Goal: Task Accomplishment & Management: Use online tool/utility

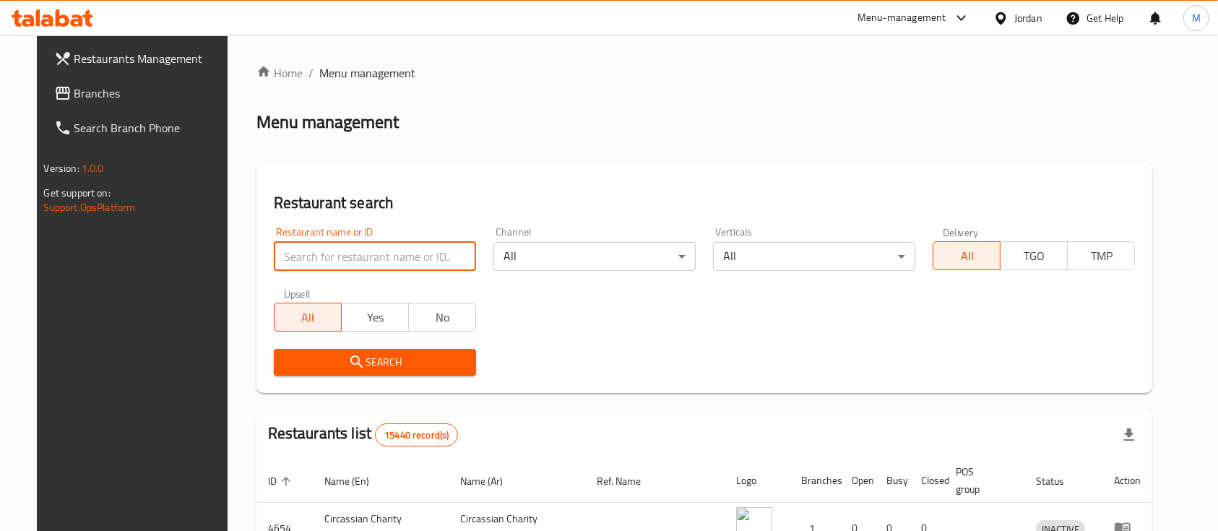
click at [329, 257] on input "search" at bounding box center [375, 256] width 202 height 29
type input "س"
type input "خالد النتشة"
click button "Search" at bounding box center [375, 362] width 202 height 27
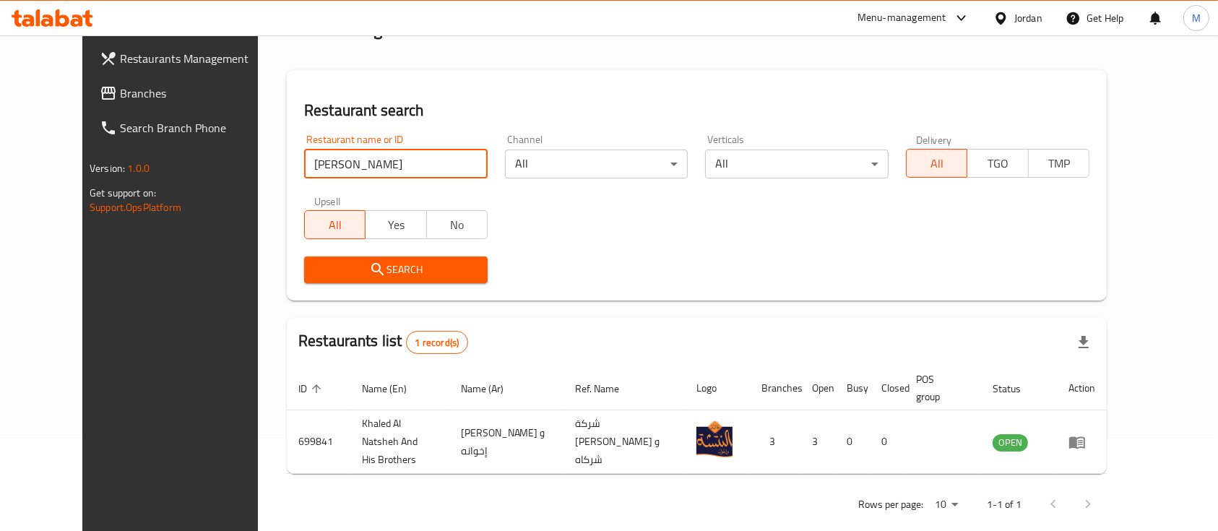
scroll to position [100, 0]
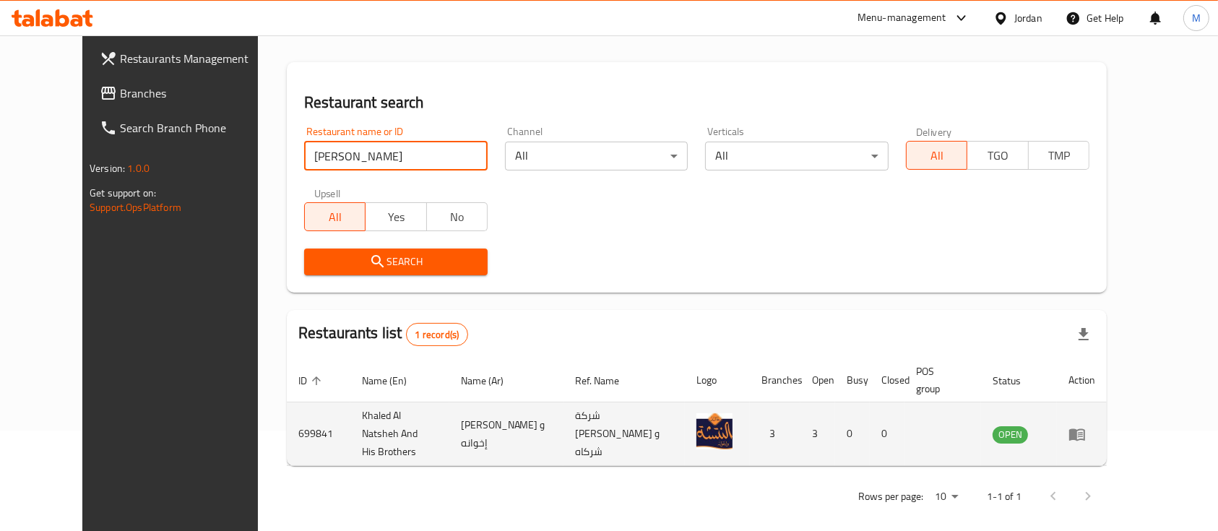
click at [1083, 432] on icon "enhanced table" at bounding box center [1080, 435] width 5 height 6
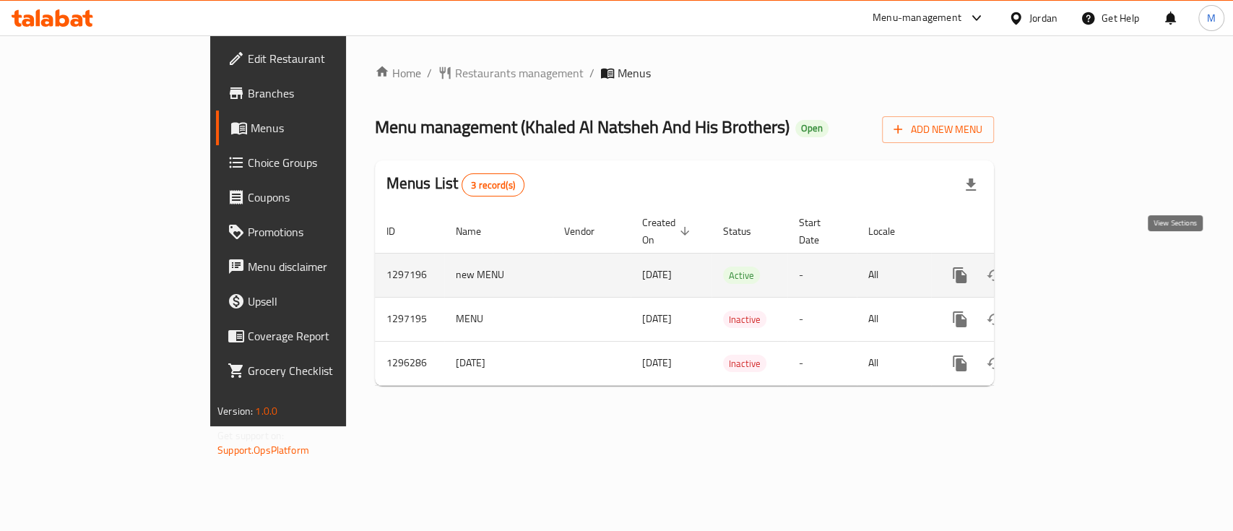
click at [1073, 267] on icon "enhanced table" at bounding box center [1063, 275] width 17 height 17
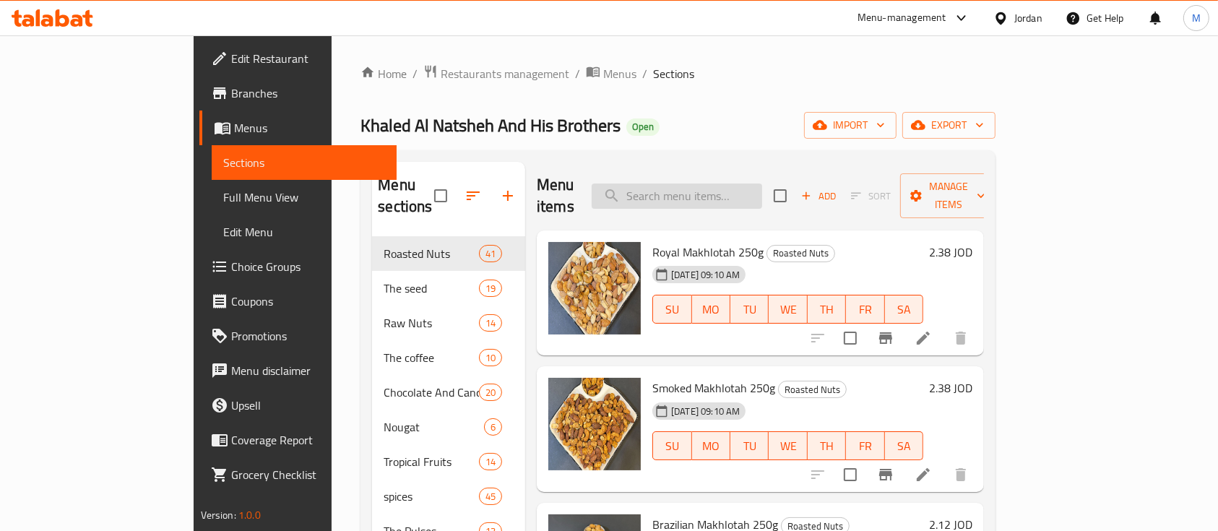
click at [701, 183] on input "search" at bounding box center [677, 195] width 170 height 25
type input "س"
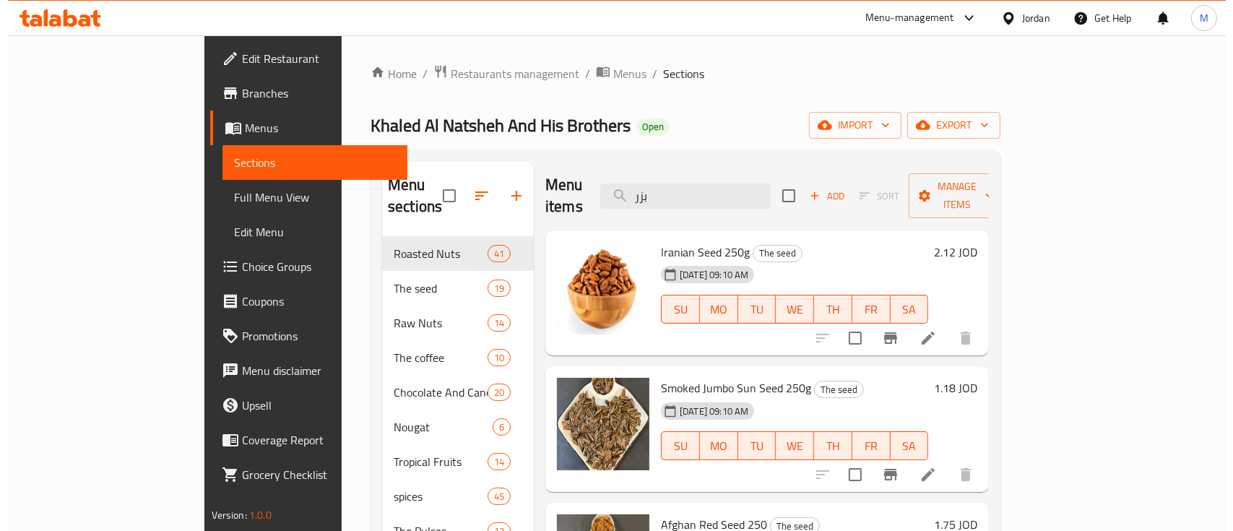
scroll to position [202, 0]
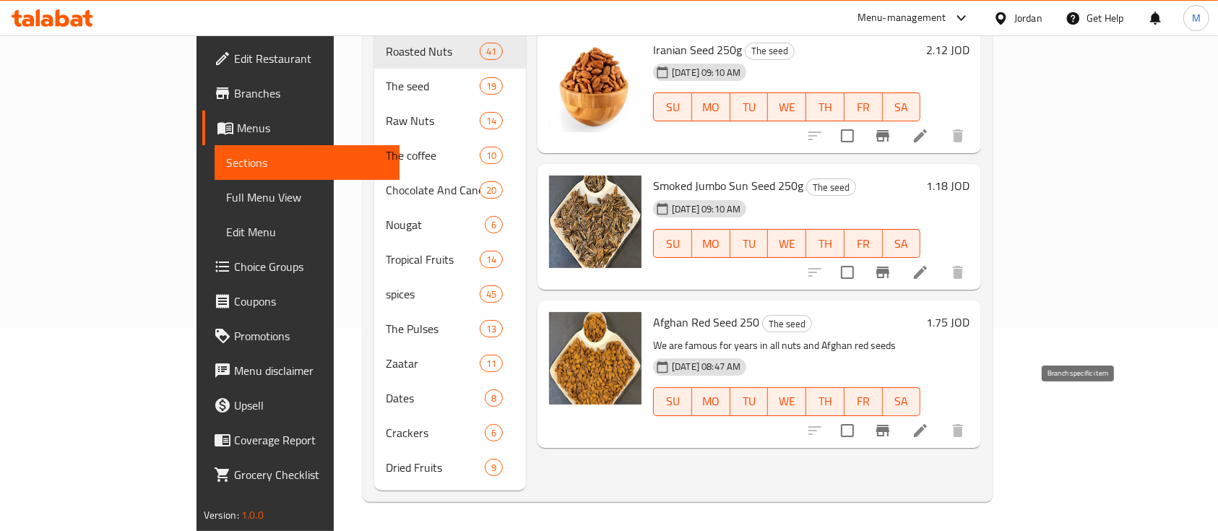
type input "بزر"
click at [900, 413] on button "Branch-specific-item" at bounding box center [882, 430] width 35 height 35
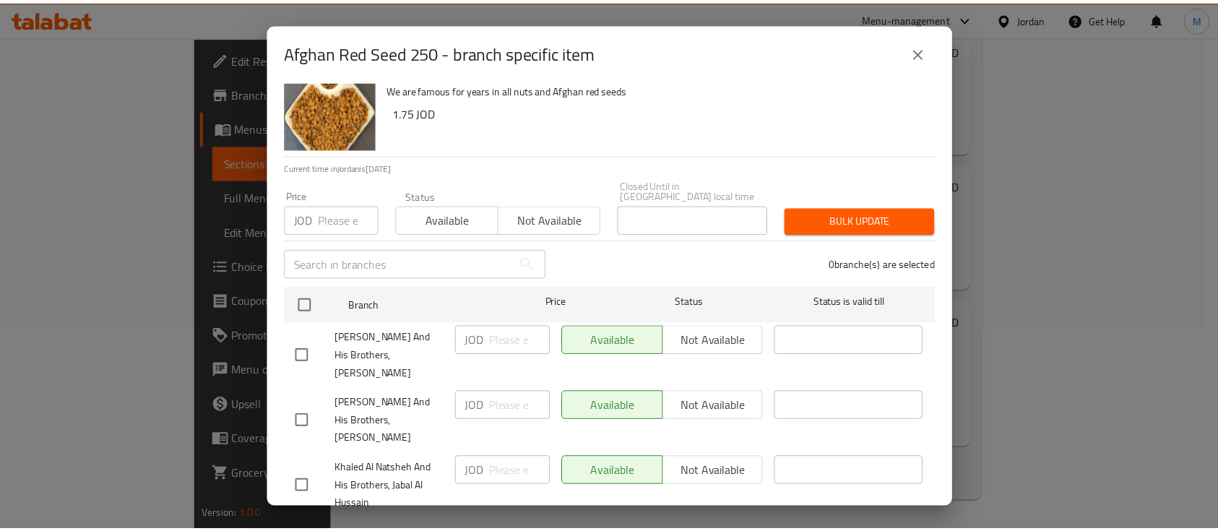
scroll to position [52, 0]
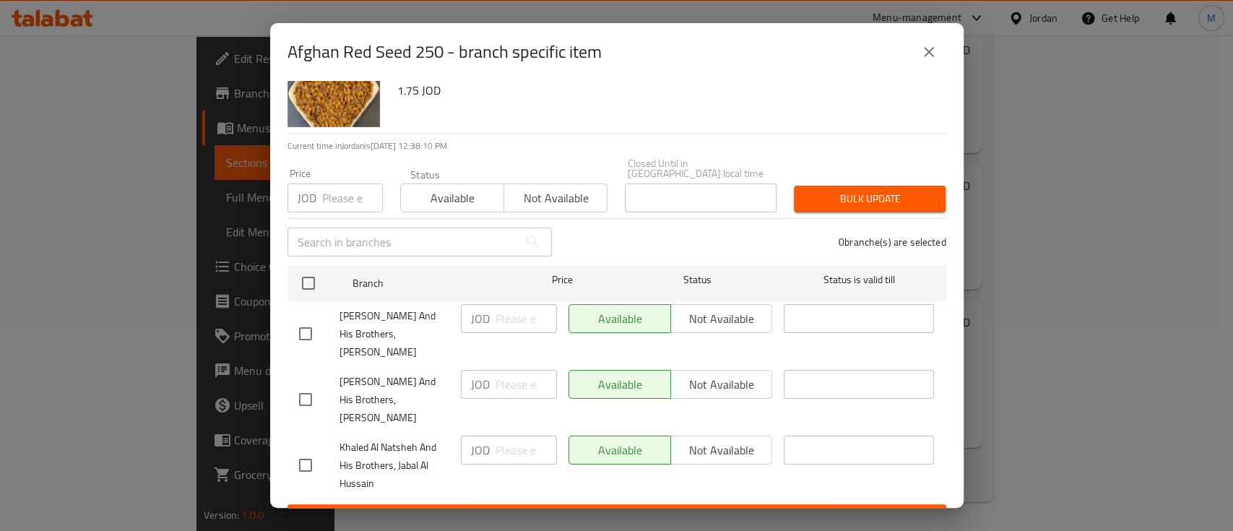
click at [932, 61] on button "close" at bounding box center [929, 52] width 35 height 35
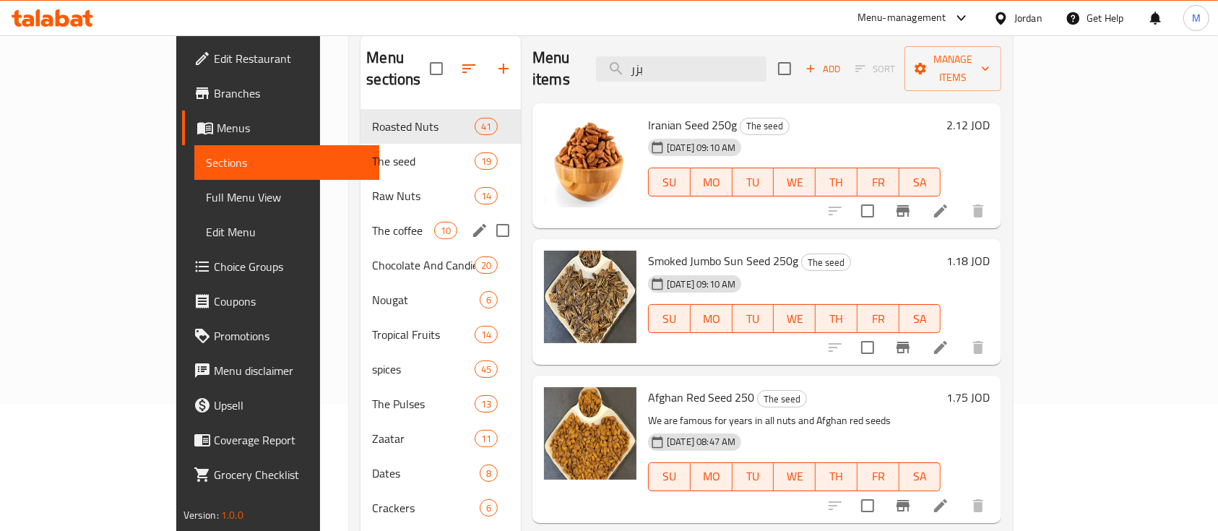
scroll to position [0, 0]
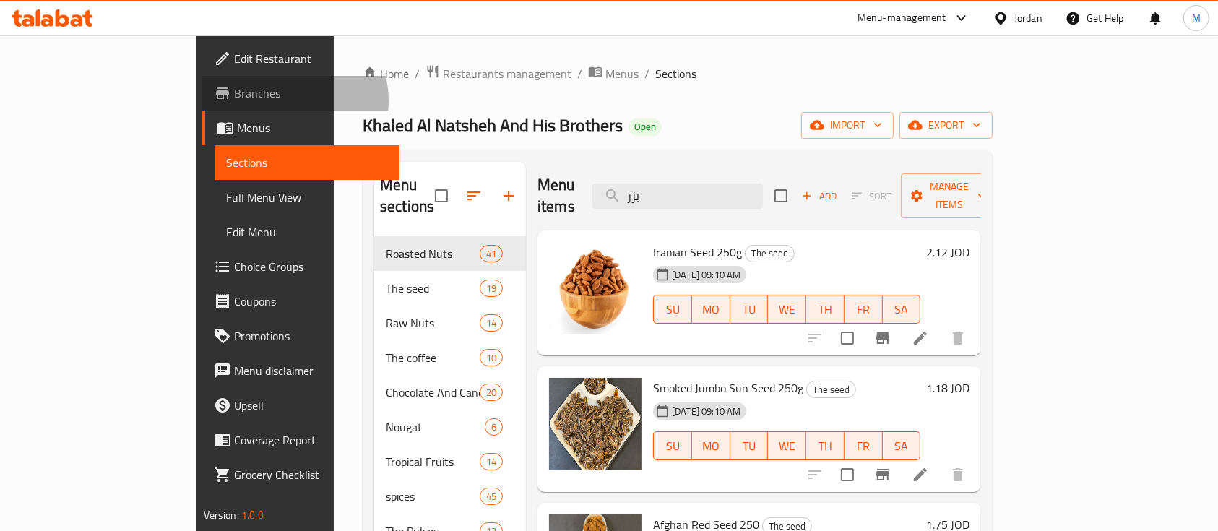
drag, startPoint x: 87, startPoint y: 100, endPoint x: 96, endPoint y: 104, distance: 9.4
click at [234, 100] on span "Branches" at bounding box center [311, 93] width 155 height 17
